Goal: Connect with others: Establish contact or relationships with other users

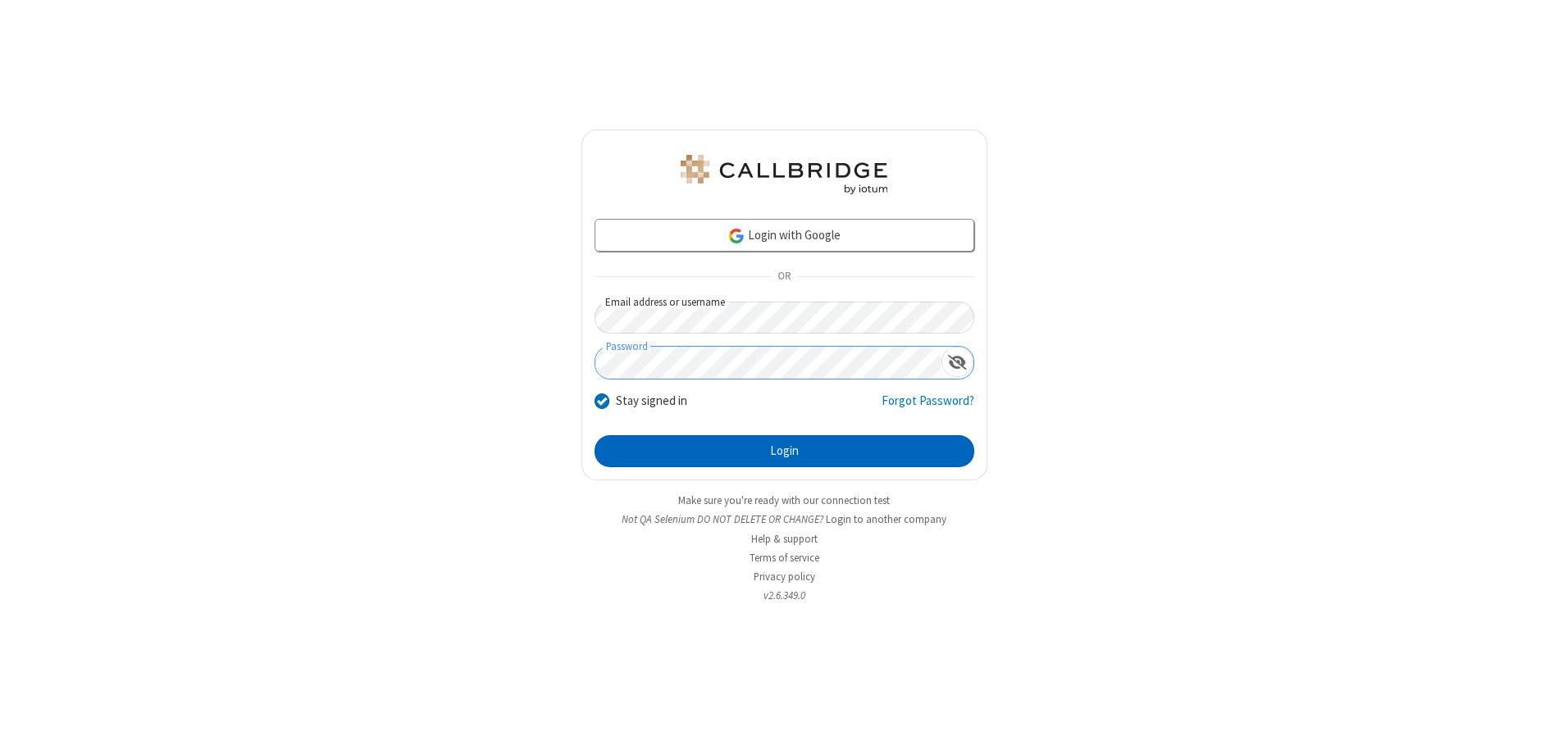
click at [784, 451] on button "Login" at bounding box center [784, 452] width 380 height 33
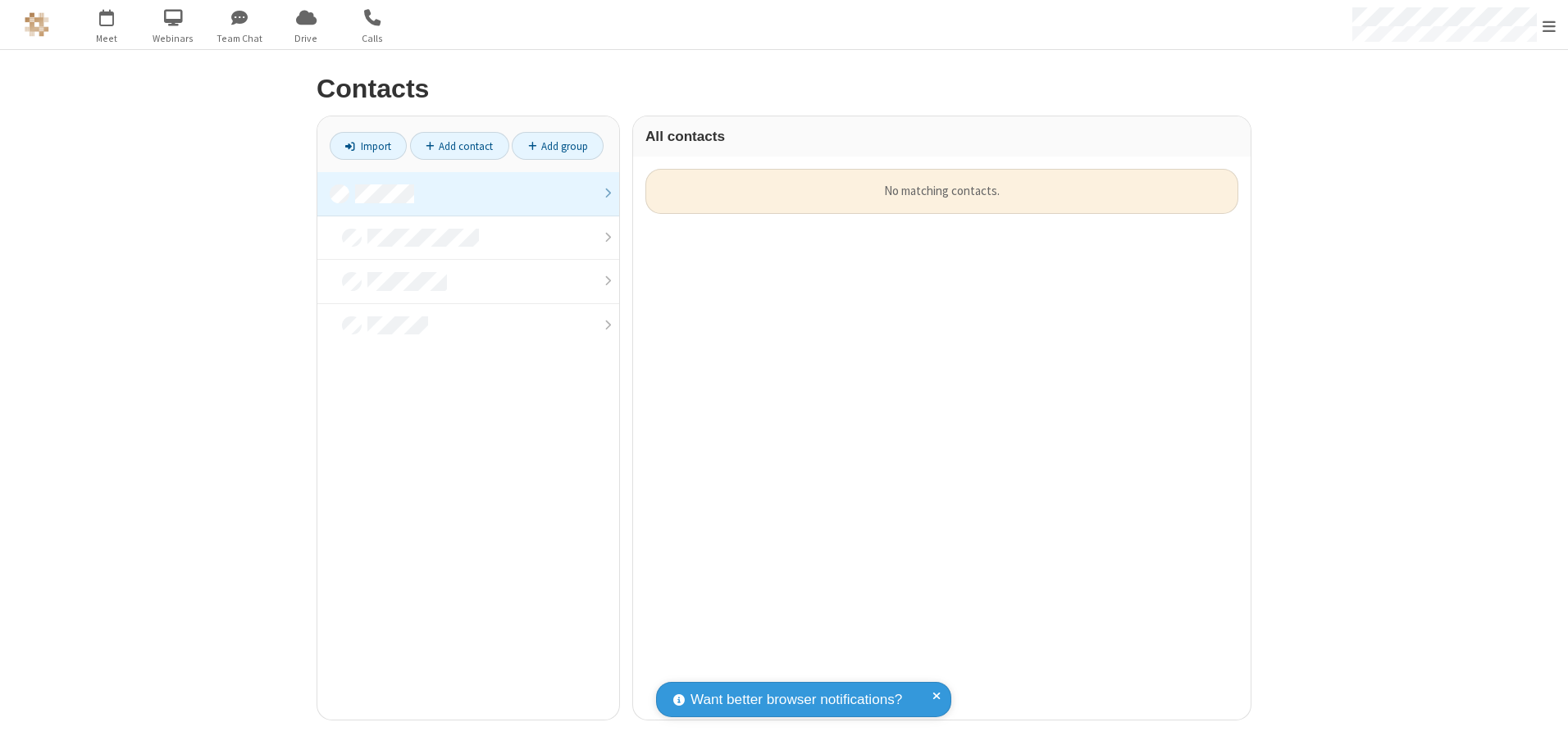
scroll to position [551, 605]
click at [469, 194] on link at bounding box center [468, 194] width 302 height 44
click at [459, 146] on link "Add contact" at bounding box center [459, 145] width 99 height 28
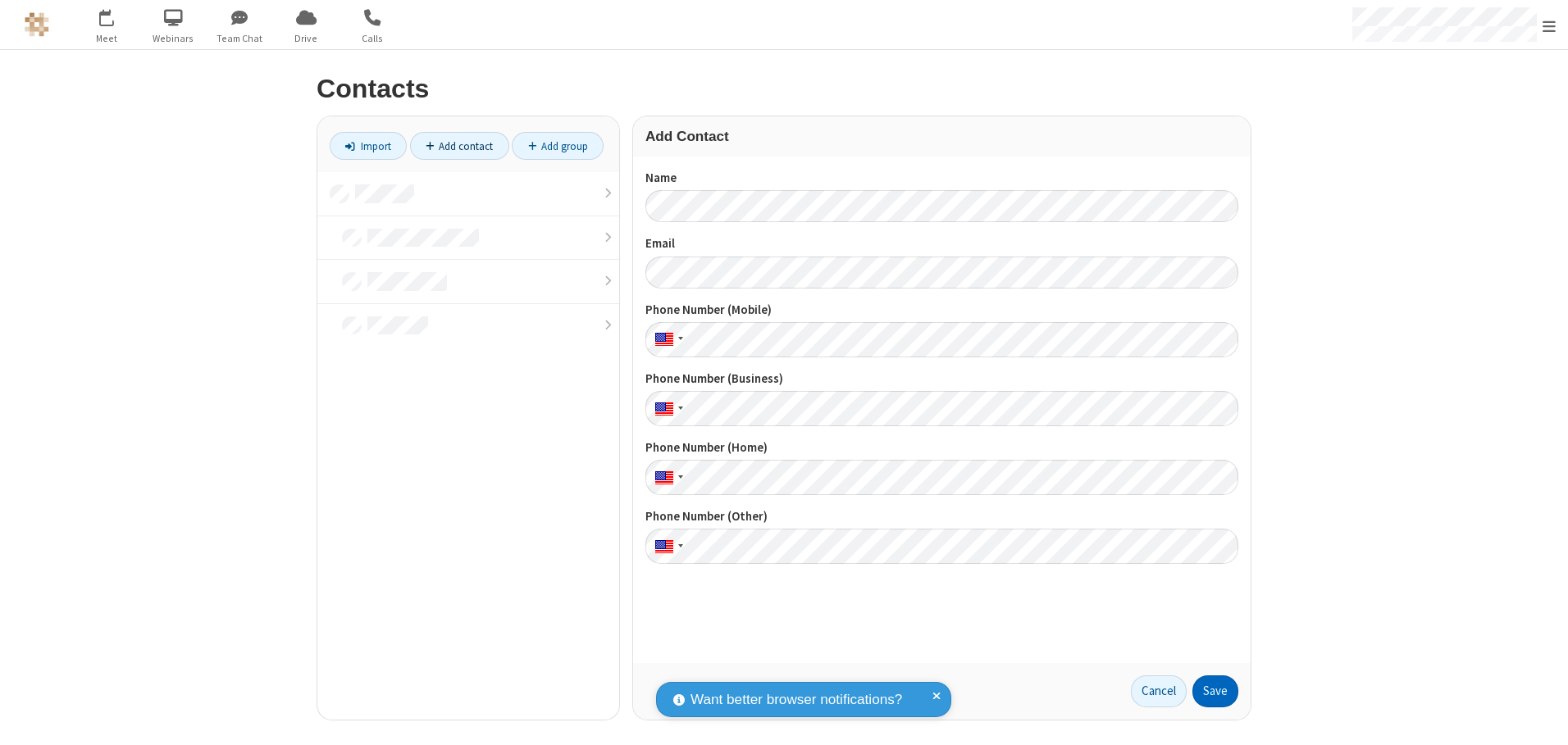
click at [1215, 691] on button "Save" at bounding box center [1215, 692] width 46 height 33
